Goal: Information Seeking & Learning: Compare options

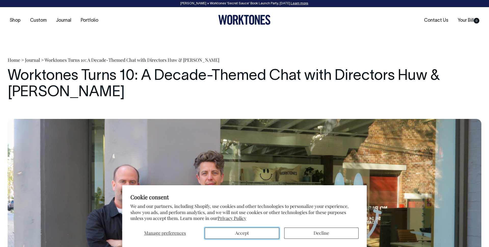
click at [255, 237] on button "Accept" at bounding box center [242, 232] width 74 height 11
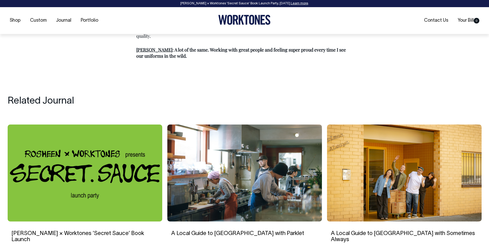
scroll to position [828, 0]
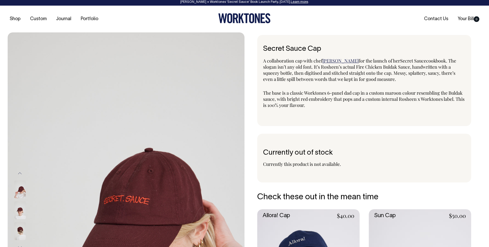
scroll to position [1, 0]
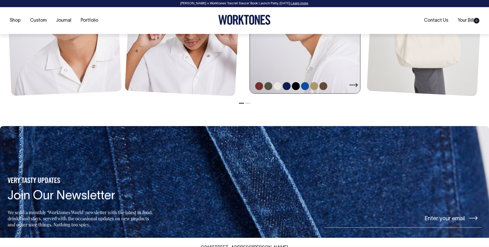
click at [280, 73] on link at bounding box center [306, 11] width 113 height 166
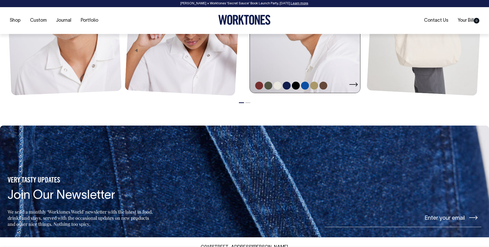
scroll to position [534, 0]
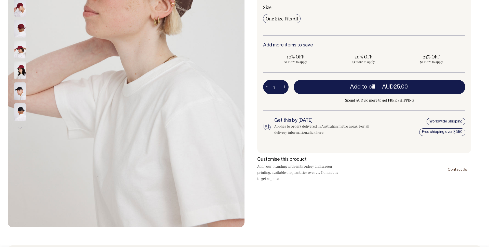
scroll to position [162, 0]
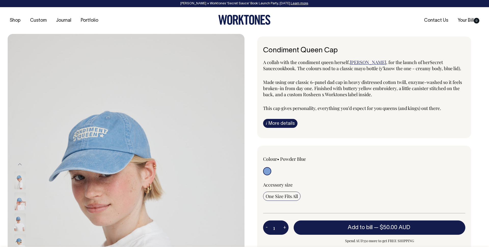
click at [284, 122] on link "i More details" at bounding box center [280, 123] width 34 height 9
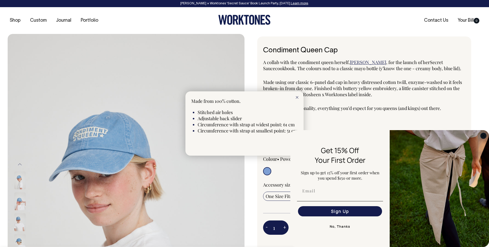
click at [482, 137] on circle "Close dialog" at bounding box center [484, 136] width 6 height 6
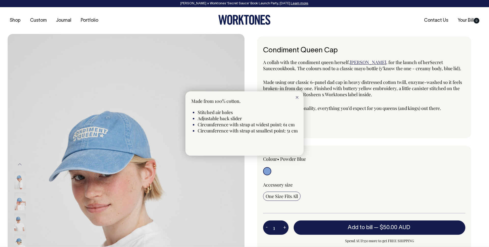
click at [299, 97] on div at bounding box center [297, 96] width 13 height 11
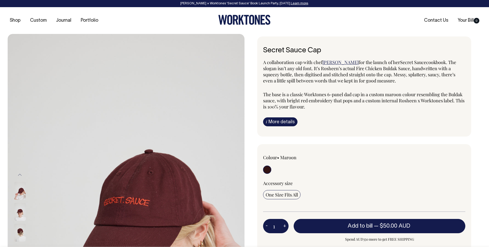
click at [289, 123] on link "i More details" at bounding box center [280, 121] width 34 height 9
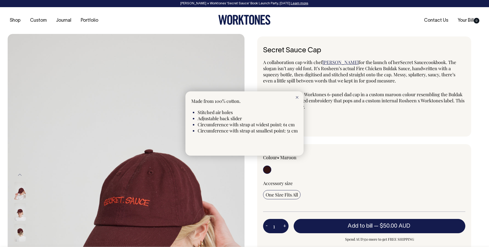
click at [302, 95] on div at bounding box center [297, 96] width 13 height 11
